Goal: Book appointment/travel/reservation

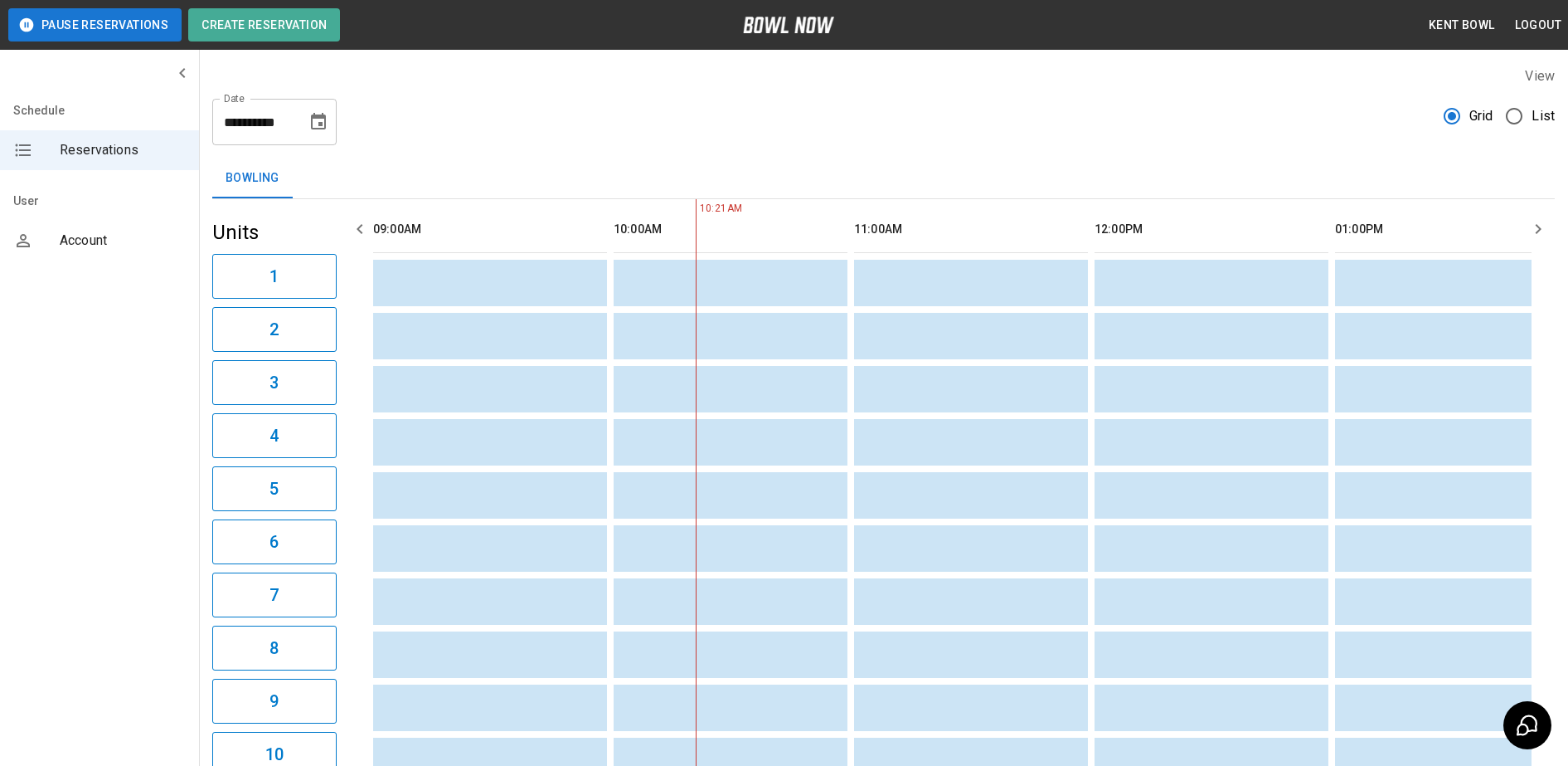
scroll to position [0, 240]
